Goal: Task Accomplishment & Management: Use online tool/utility

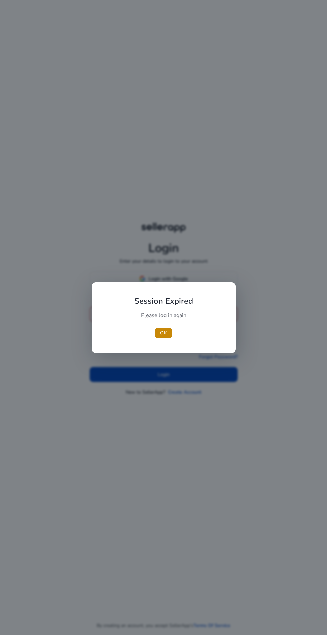
click at [169, 348] on div "Session Expired Please log in again [GEOGRAPHIC_DATA]" at bounding box center [164, 317] width 144 height 70
click at [170, 333] on span "button" at bounding box center [163, 333] width 17 height 16
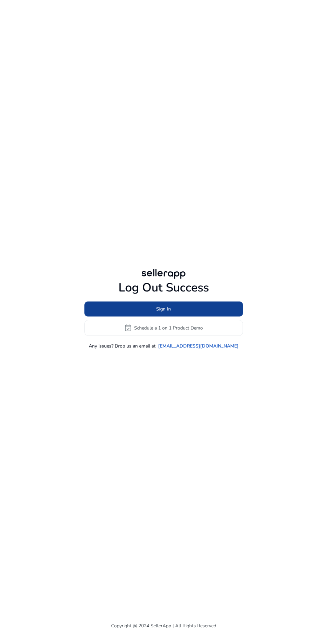
click at [90, 317] on span at bounding box center [163, 309] width 158 height 16
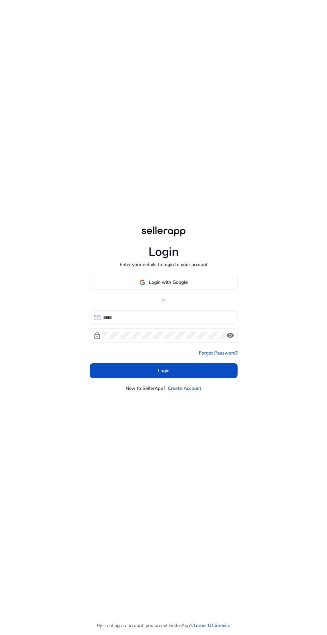
click at [112, 321] on input at bounding box center [167, 317] width 129 height 7
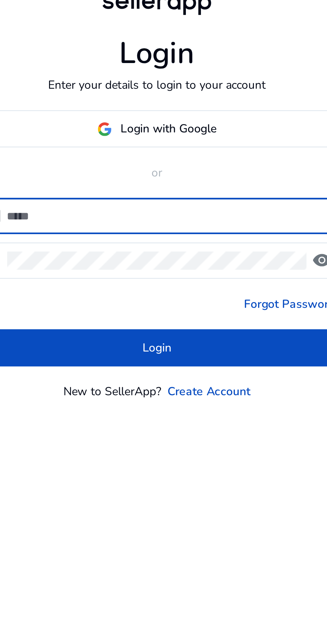
type input "**********"
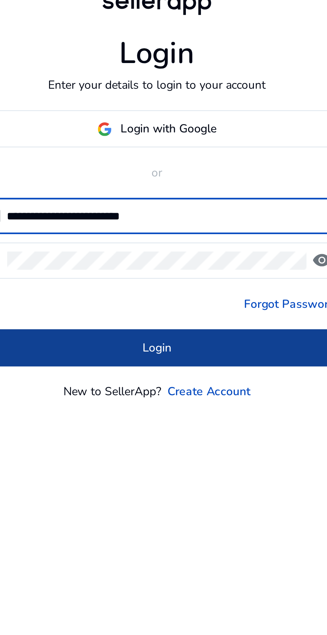
click at [131, 379] on span at bounding box center [164, 371] width 148 height 16
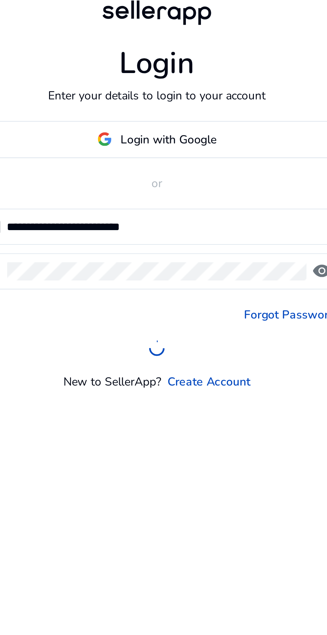
scroll to position [4, 0]
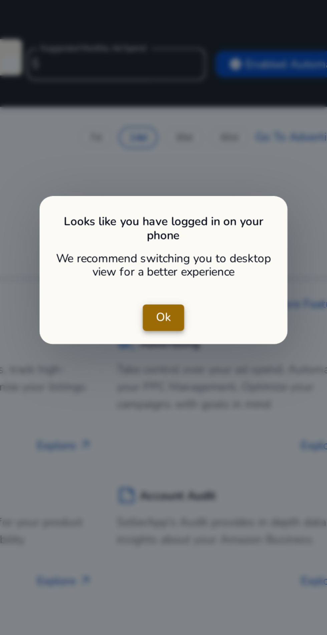
click at [157, 316] on span "close dialog" at bounding box center [163, 316] width 17 height 16
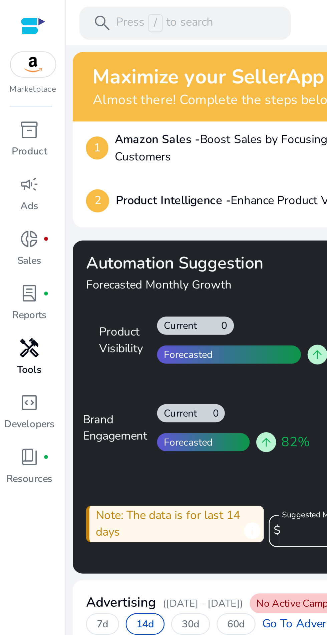
click at [11, 145] on div "handyman" at bounding box center [12, 140] width 19 height 11
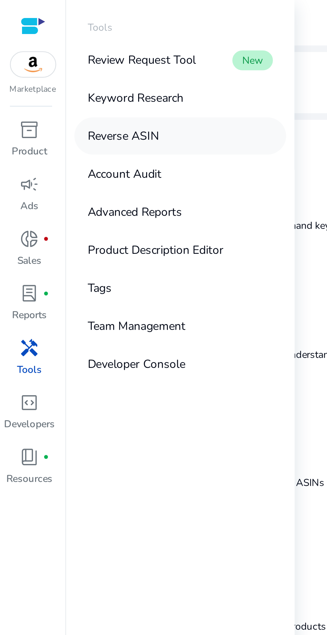
click at [47, 58] on p "Reverse ASIN" at bounding box center [49, 54] width 29 height 7
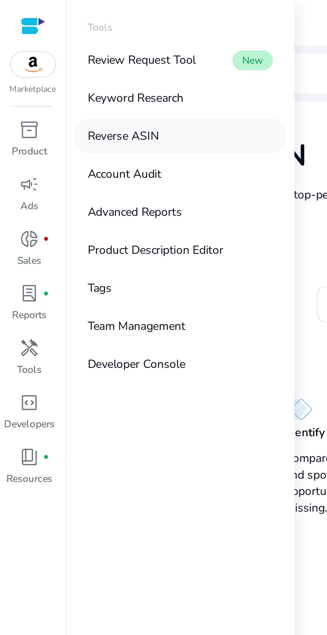
click at [48, 57] on p "Reverse ASIN" at bounding box center [49, 54] width 29 height 7
click at [128, 120] on div "Your next big win starts here—enter an ASIN" at bounding box center [185, 122] width 115 height 15
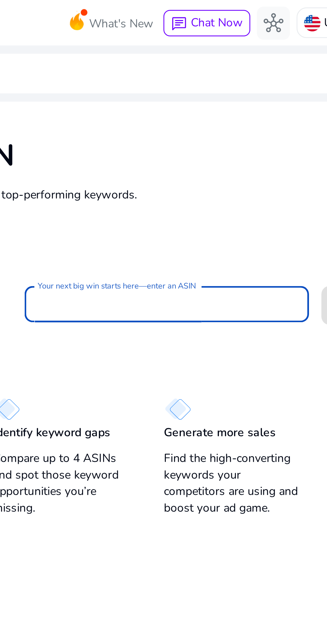
scroll to position [22, 0]
click at [148, 119] on input "Your next big win starts here—enter an ASIN" at bounding box center [185, 122] width 104 height 7
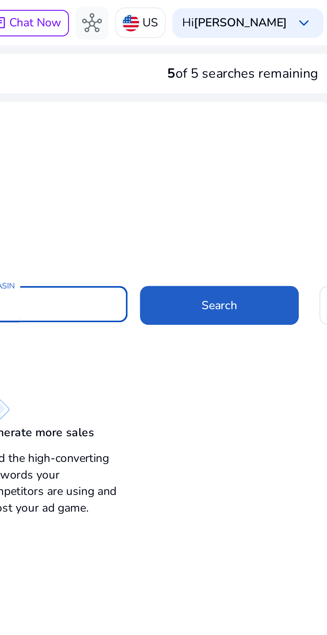
scroll to position [0, 0]
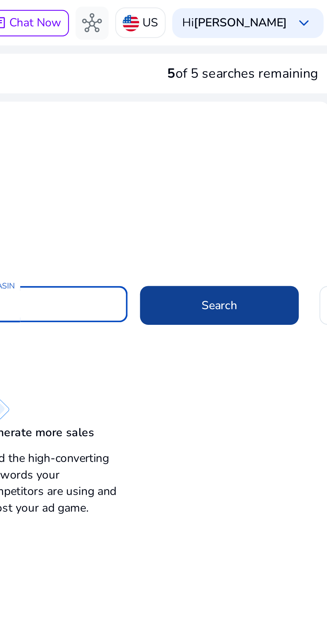
type input "**********"
click at [265, 115] on span at bounding box center [279, 123] width 64 height 16
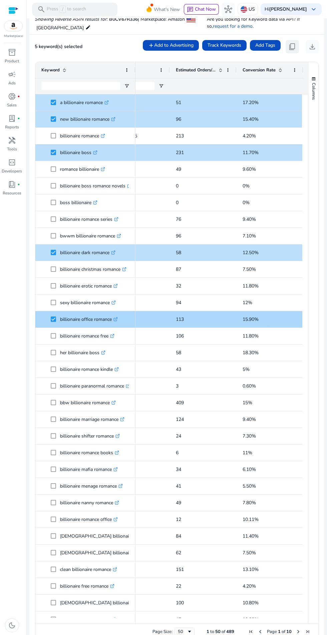
click at [288, 43] on span "content_copy" at bounding box center [292, 47] width 8 height 8
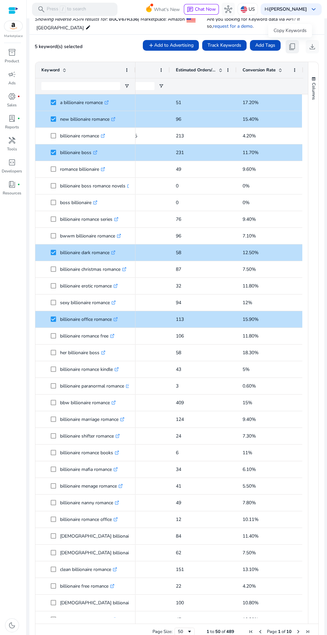
click at [290, 44] on span "content_copy" at bounding box center [292, 47] width 8 height 8
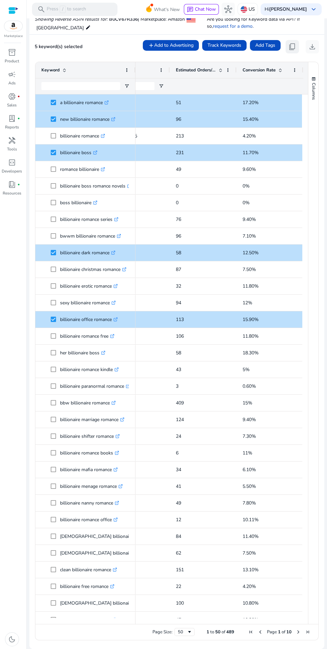
scroll to position [71, 0]
